Goal: Information Seeking & Learning: Understand process/instructions

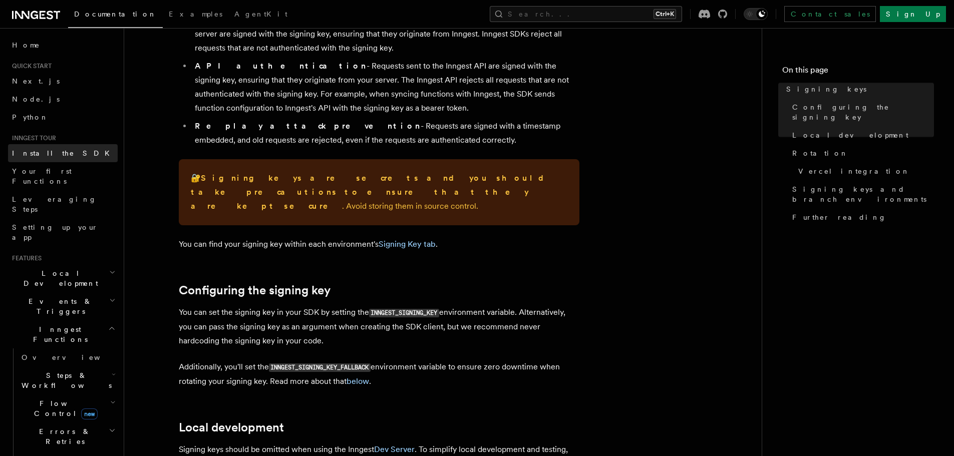
scroll to position [116, 0]
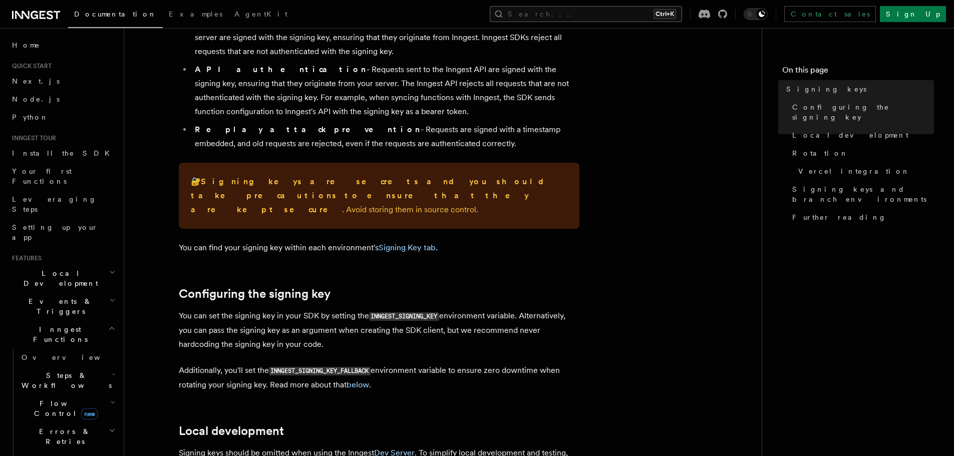
click at [622, 12] on button "Search... Ctrl+K" at bounding box center [586, 14] width 192 height 16
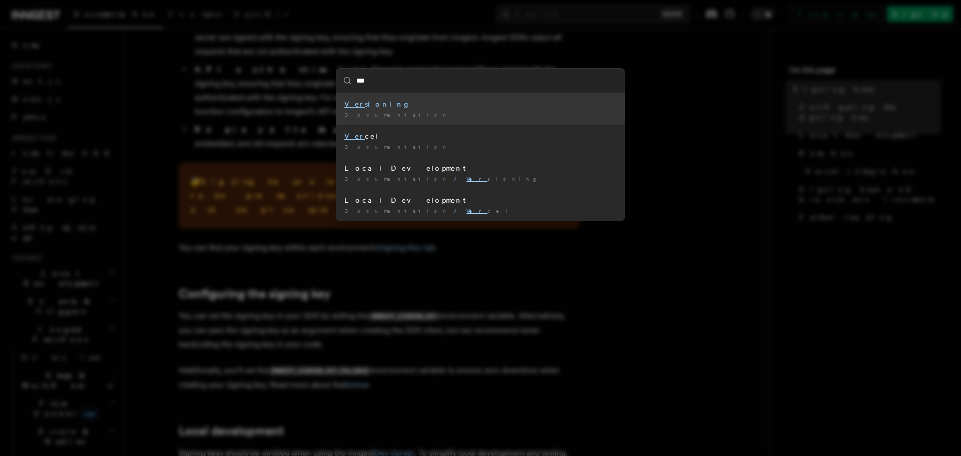
type input "****"
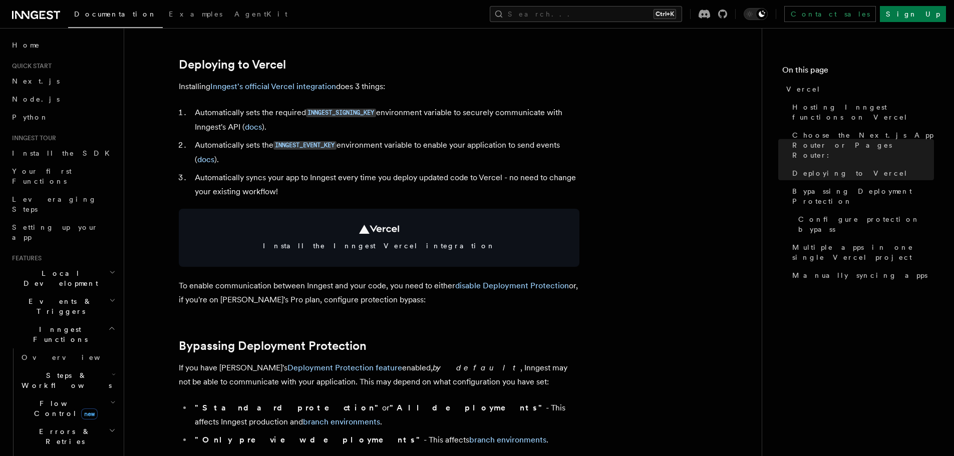
scroll to position [448, 0]
click at [319, 113] on code "INNGEST_SIGNING_KEY" at bounding box center [341, 113] width 70 height 9
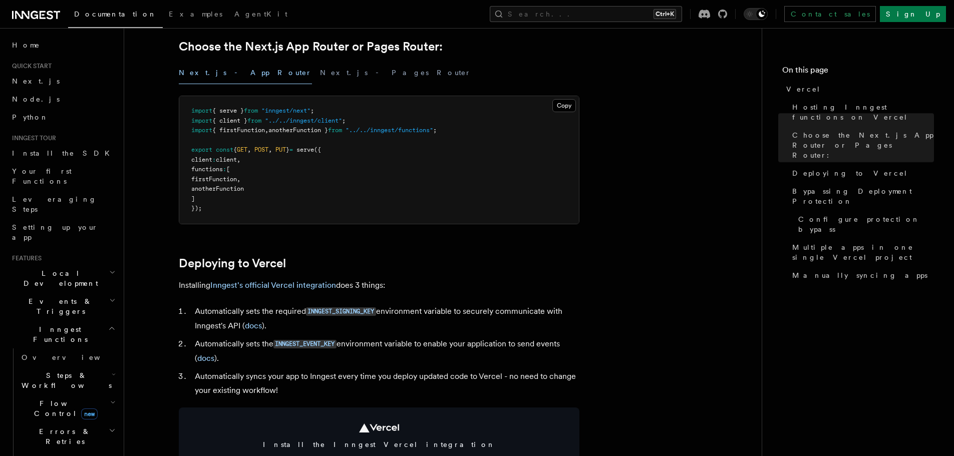
scroll to position [250, 0]
click at [257, 327] on link "docs" at bounding box center [253, 325] width 17 height 10
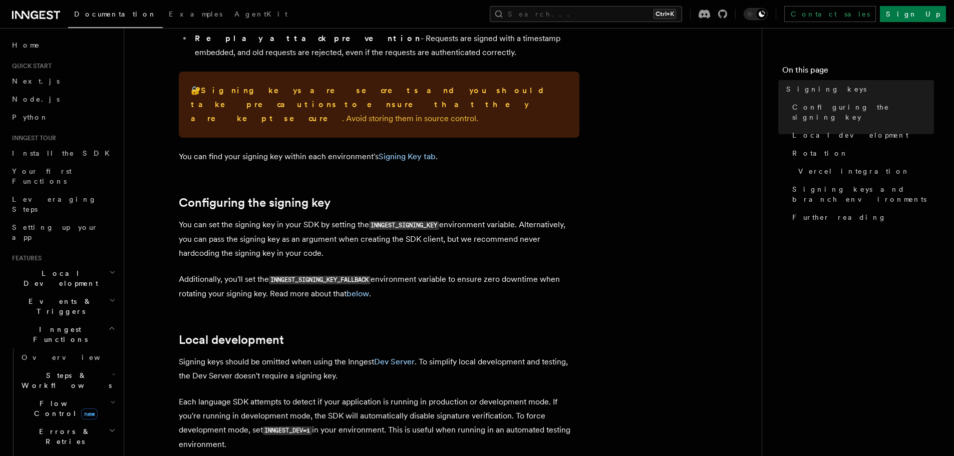
scroll to position [207, 0]
click at [261, 232] on p "You can set the signing key in your SDK by setting the INNGEST_SIGNING_KEY envi…" at bounding box center [379, 238] width 400 height 43
click at [254, 220] on div at bounding box center [254, 220] width 0 height 0
drag, startPoint x: 261, startPoint y: 232, endPoint x: 308, endPoint y: 213, distance: 51.2
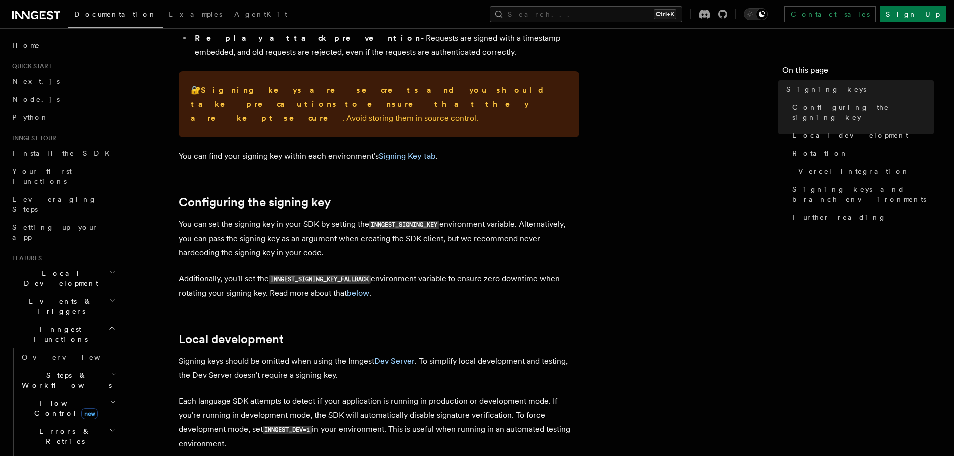
click at [347, 226] on p "You can set the signing key in your SDK by setting the INNGEST_SIGNING_KEY envi…" at bounding box center [379, 238] width 400 height 43
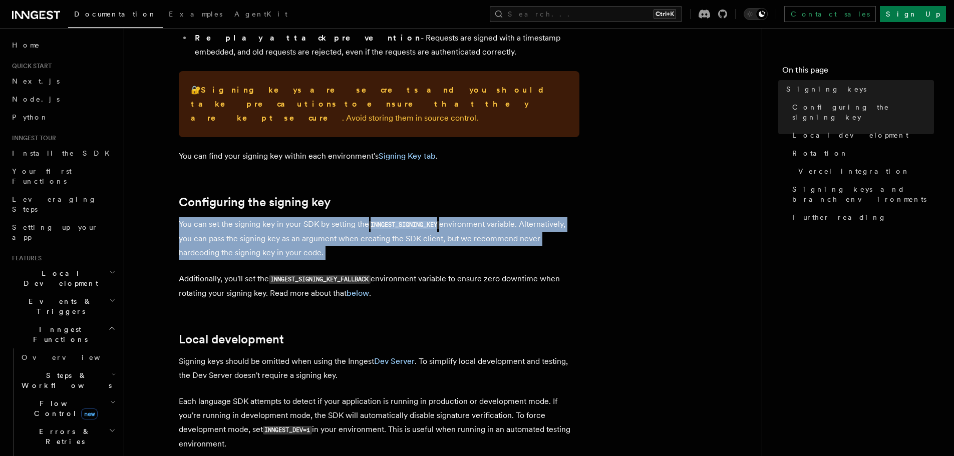
click at [347, 226] on p "You can set the signing key in your SDK by setting the INNGEST_SIGNING_KEY envi…" at bounding box center [379, 238] width 400 height 43
click at [346, 243] on p "You can set the signing key in your SDK by setting the INNGEST_SIGNING_KEY envi…" at bounding box center [379, 238] width 400 height 43
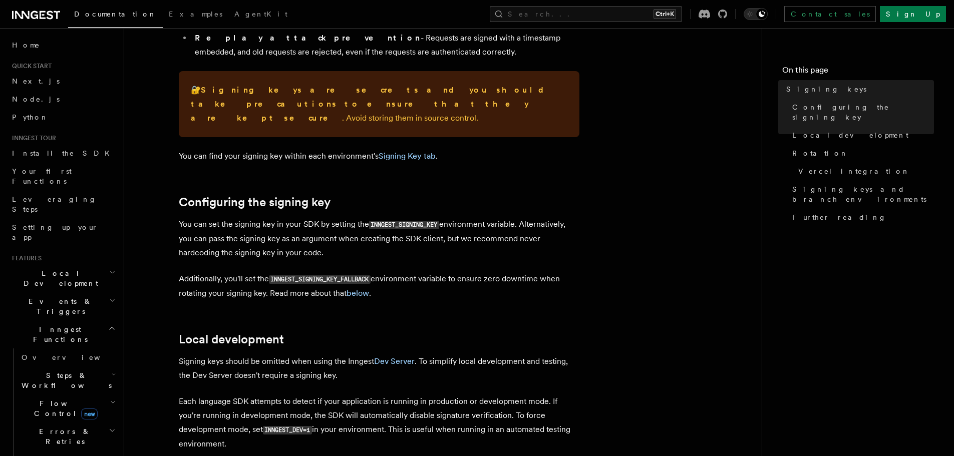
click at [335, 223] on p "You can set the signing key in your SDK by setting the INNGEST_SIGNING_KEY envi…" at bounding box center [379, 238] width 400 height 43
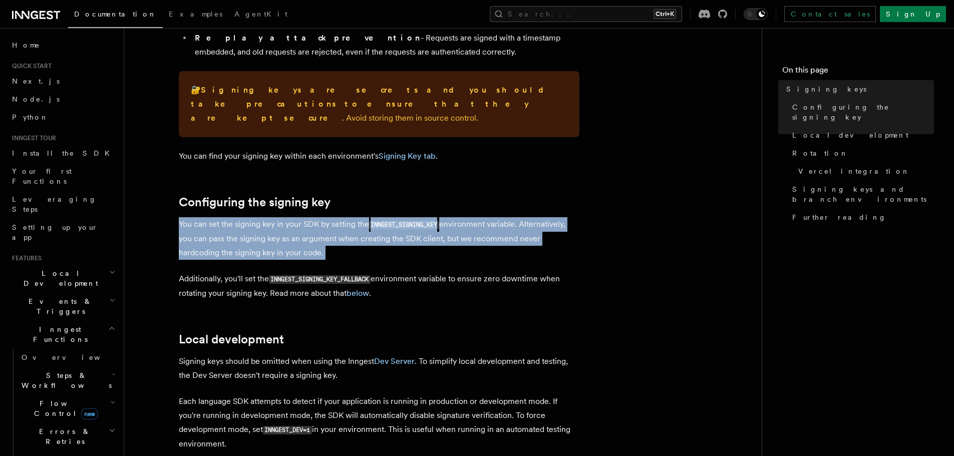
click at [335, 223] on p "You can set the signing key in your SDK by setting the INNGEST_SIGNING_KEY envi…" at bounding box center [379, 238] width 400 height 43
click at [328, 191] on div at bounding box center [328, 191] width 0 height 0
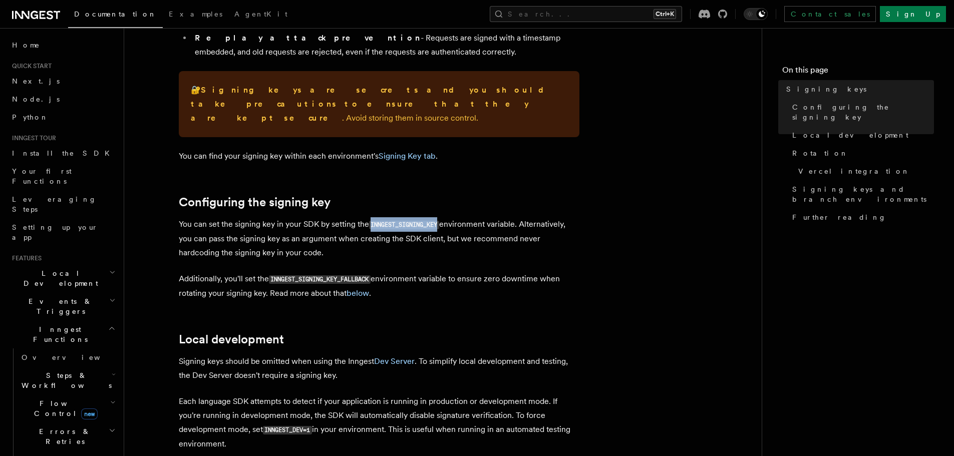
drag, startPoint x: 439, startPoint y: 210, endPoint x: 371, endPoint y: 211, distance: 67.1
click at [371, 221] on code "INNGEST_SIGNING_KEY" at bounding box center [404, 225] width 70 height 9
copy code "INNGEST_SIGNING_KEY"
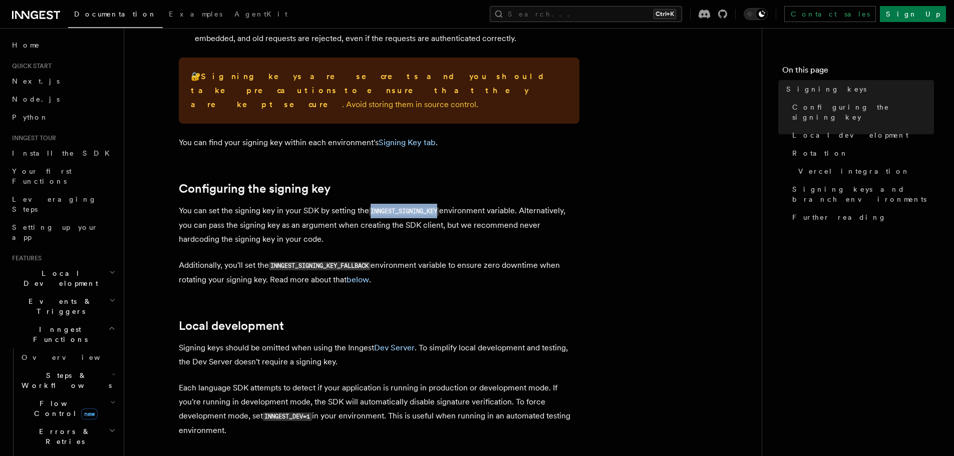
scroll to position [222, 0]
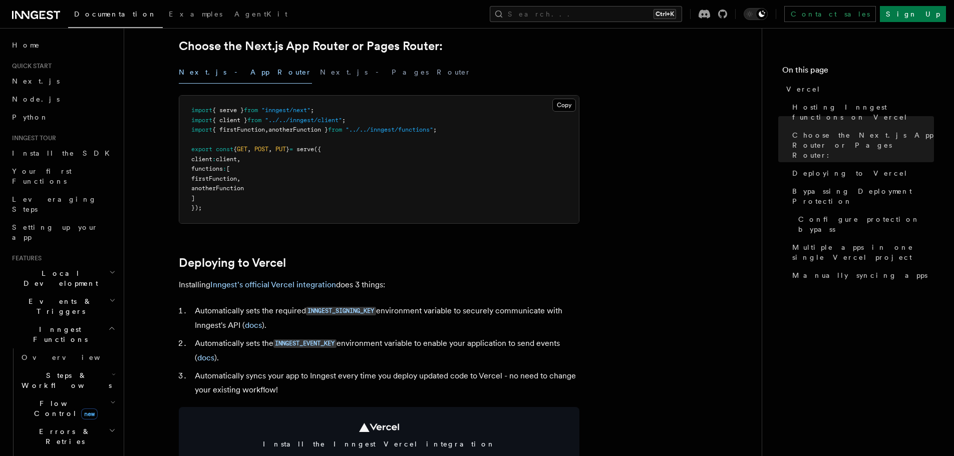
scroll to position [222, 0]
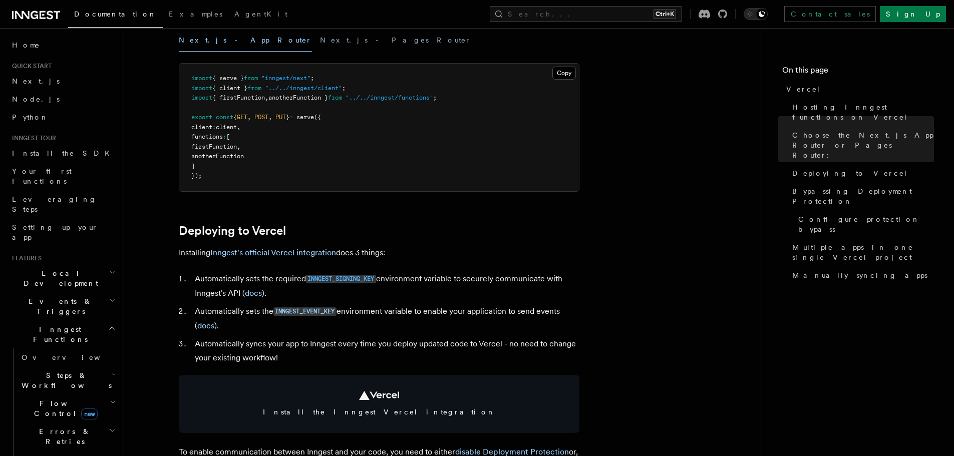
scroll to position [283, 0]
click at [321, 312] on code "INNGEST_EVENT_KEY" at bounding box center [304, 311] width 63 height 9
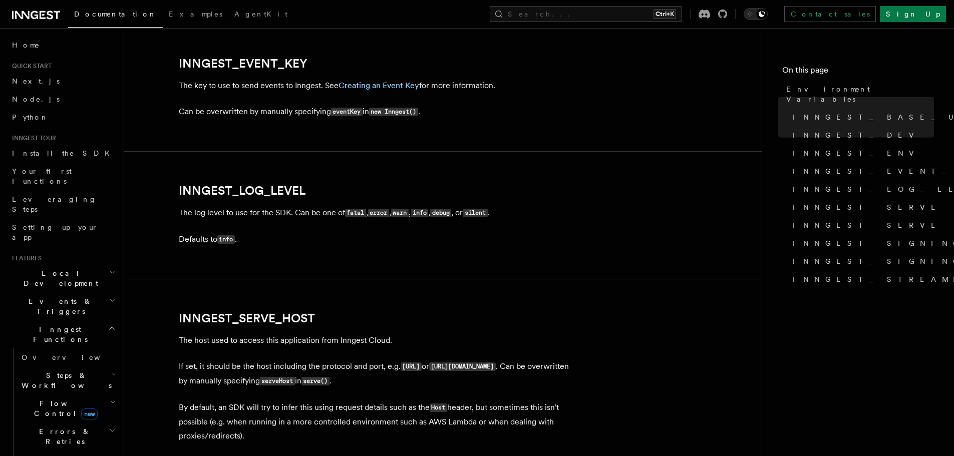
scroll to position [1140, 0]
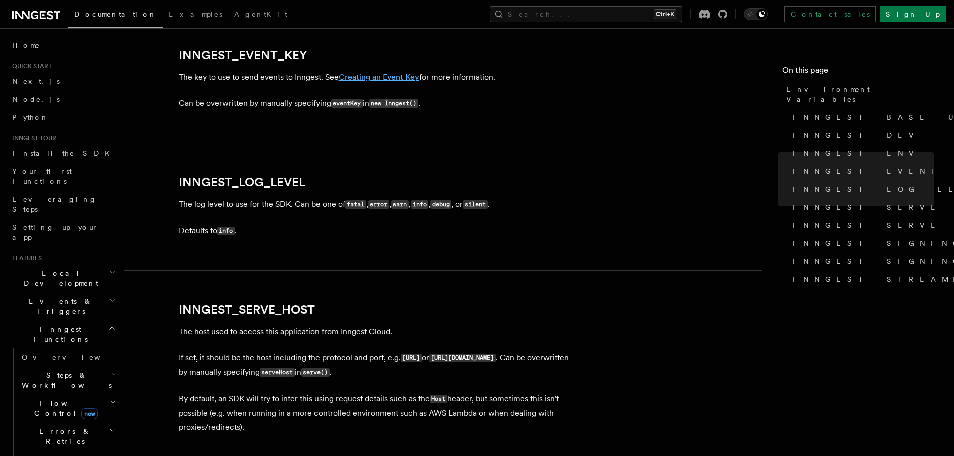
click at [389, 74] on link "Creating an Event Key" at bounding box center [378, 77] width 81 height 10
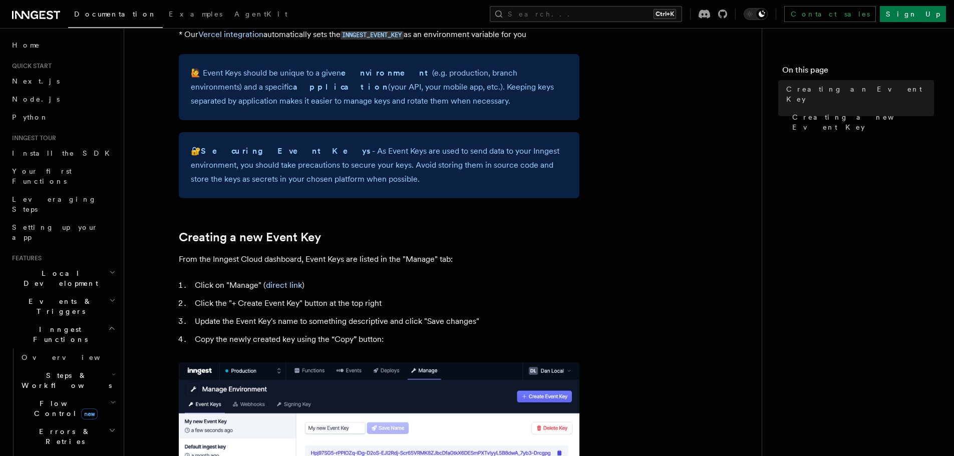
scroll to position [273, 0]
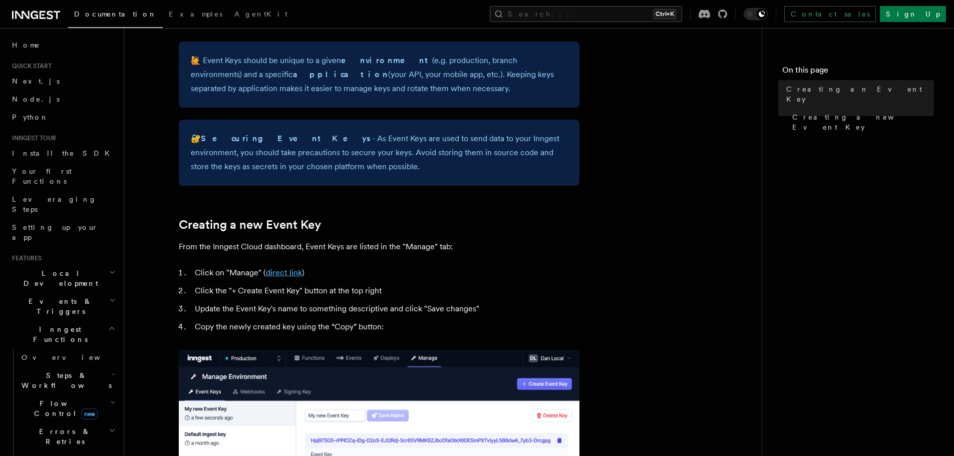
click at [290, 268] on link "direct link" at bounding box center [284, 273] width 36 height 10
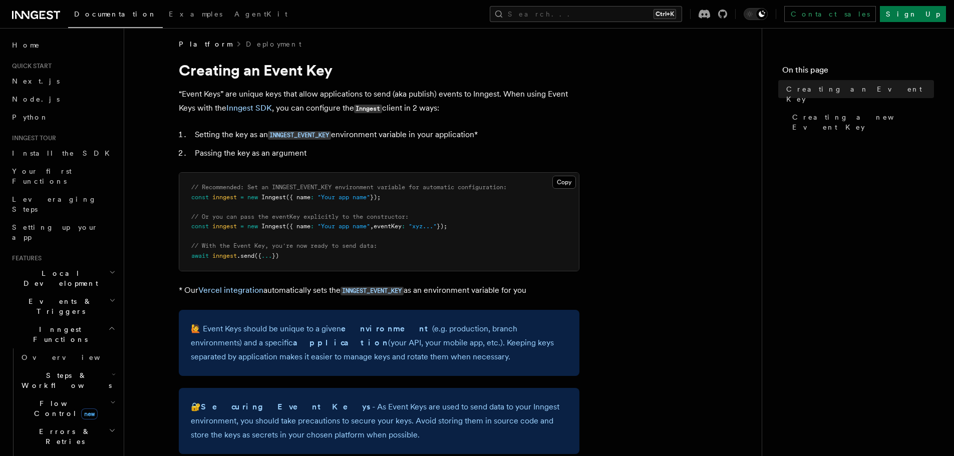
scroll to position [0, 0]
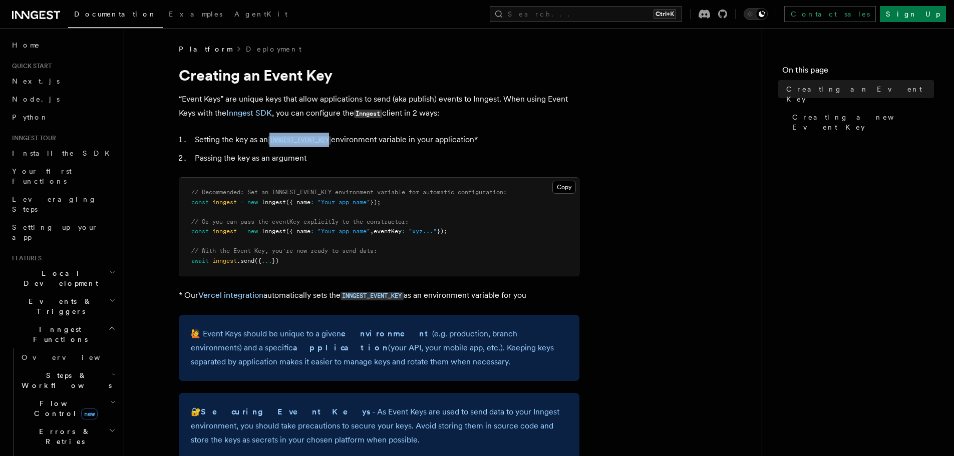
drag, startPoint x: 272, startPoint y: 146, endPoint x: 333, endPoint y: 145, distance: 60.6
click at [333, 145] on li "Setting the key as an INNGEST_EVENT_KEY environment variable in your applicatio…" at bounding box center [385, 140] width 387 height 15
copy code "INNGEST_EVENT_KEY"
